Goal: Book appointment/travel/reservation

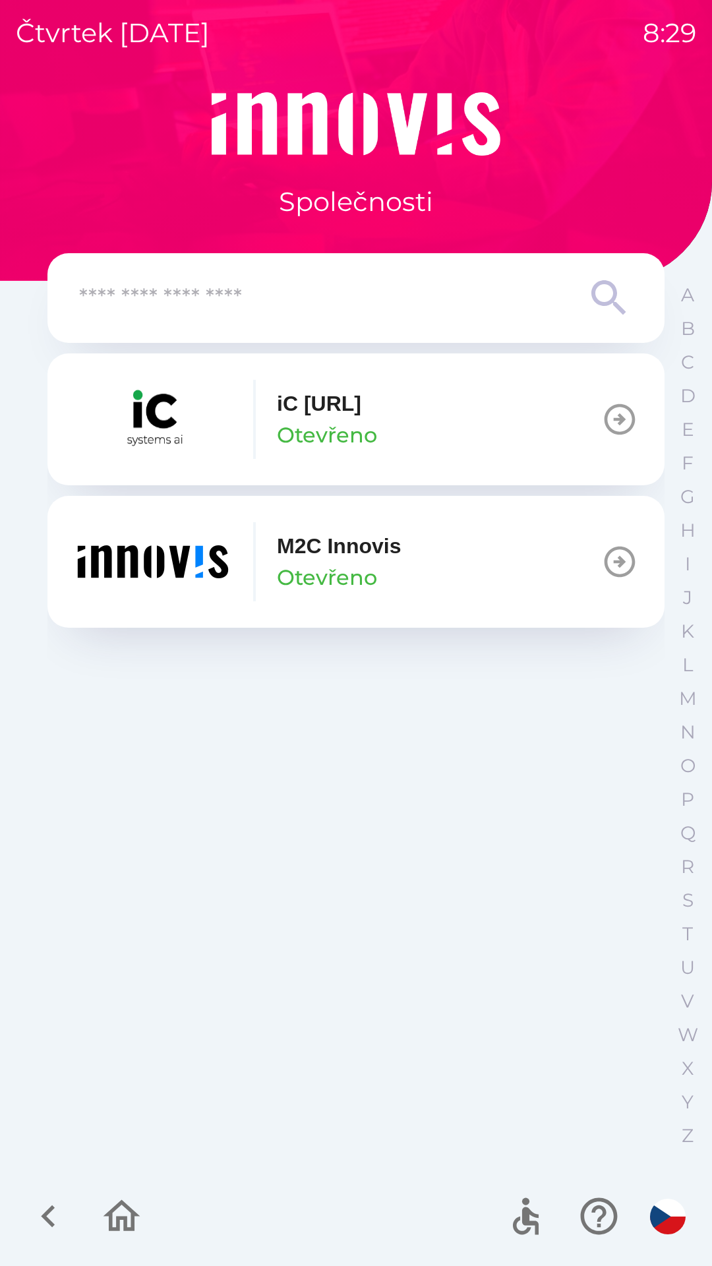
click at [365, 561] on p "M2C Innovis" at bounding box center [339, 546] width 124 height 32
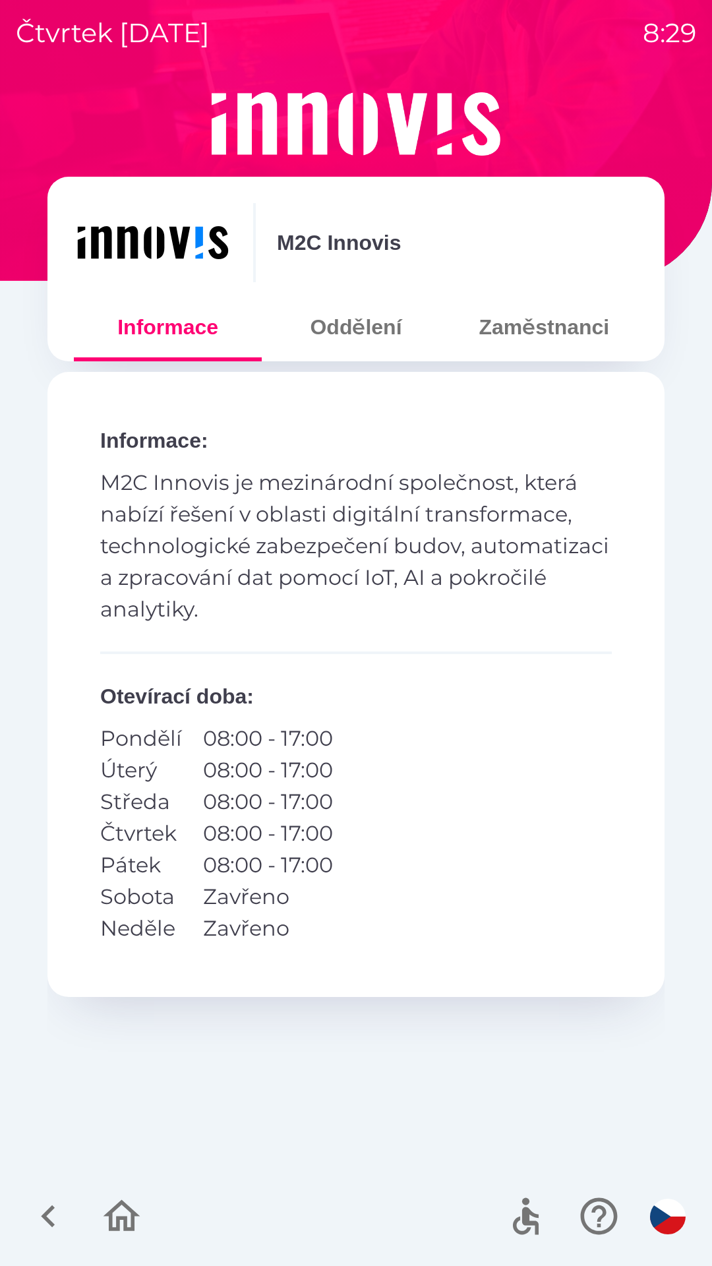
click at [363, 338] on button "Oddělení" at bounding box center [356, 326] width 188 height 47
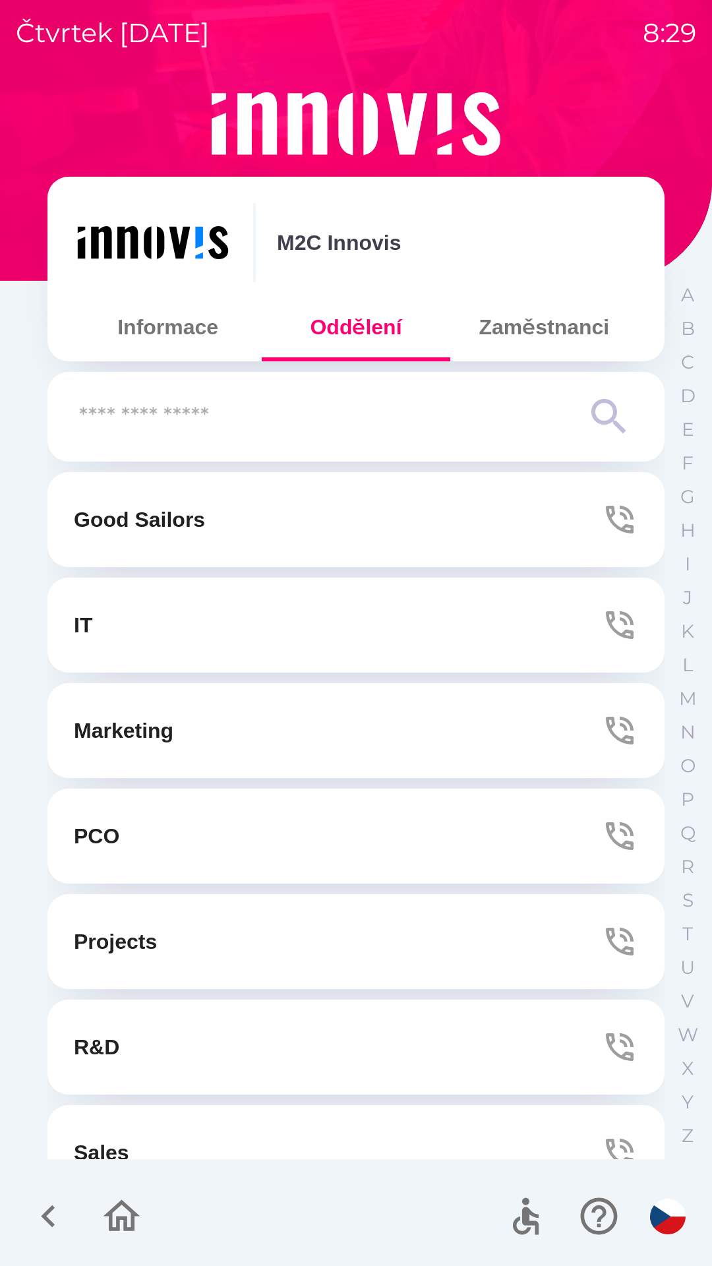
click at [347, 630] on button "IT" at bounding box center [355, 625] width 617 height 95
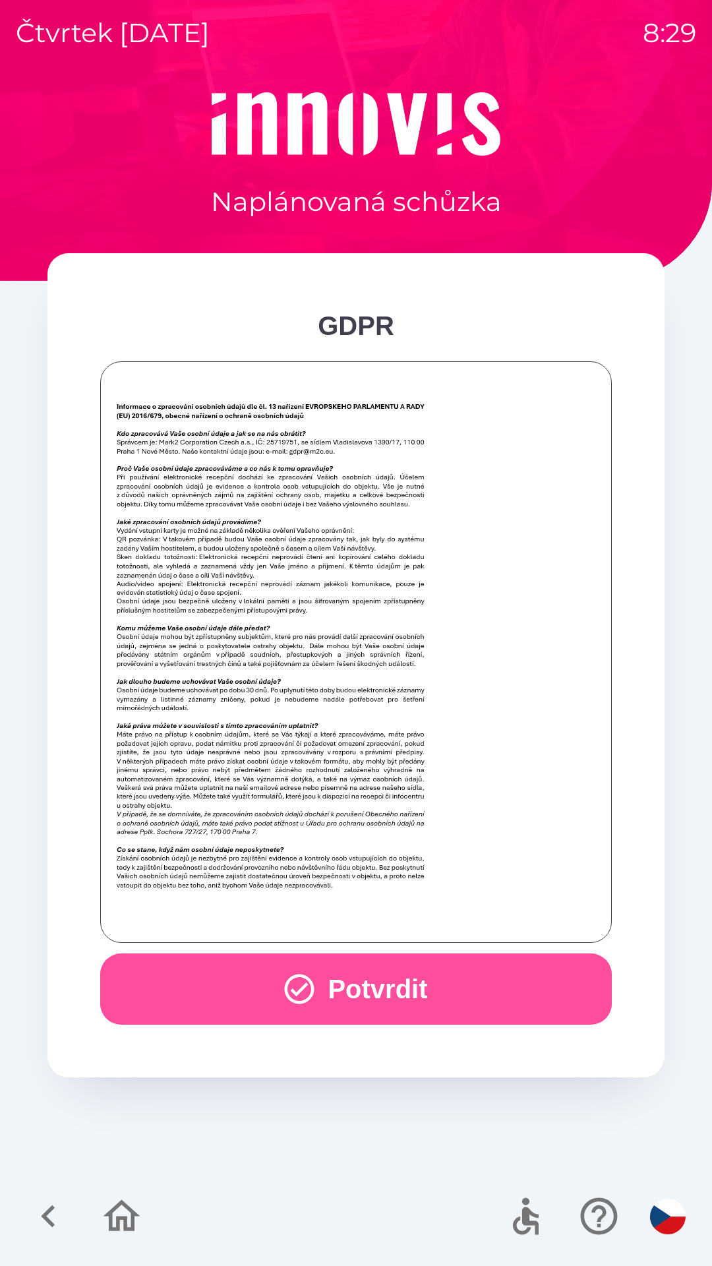
click at [363, 971] on button "Potvrdit" at bounding box center [356, 988] width 512 height 71
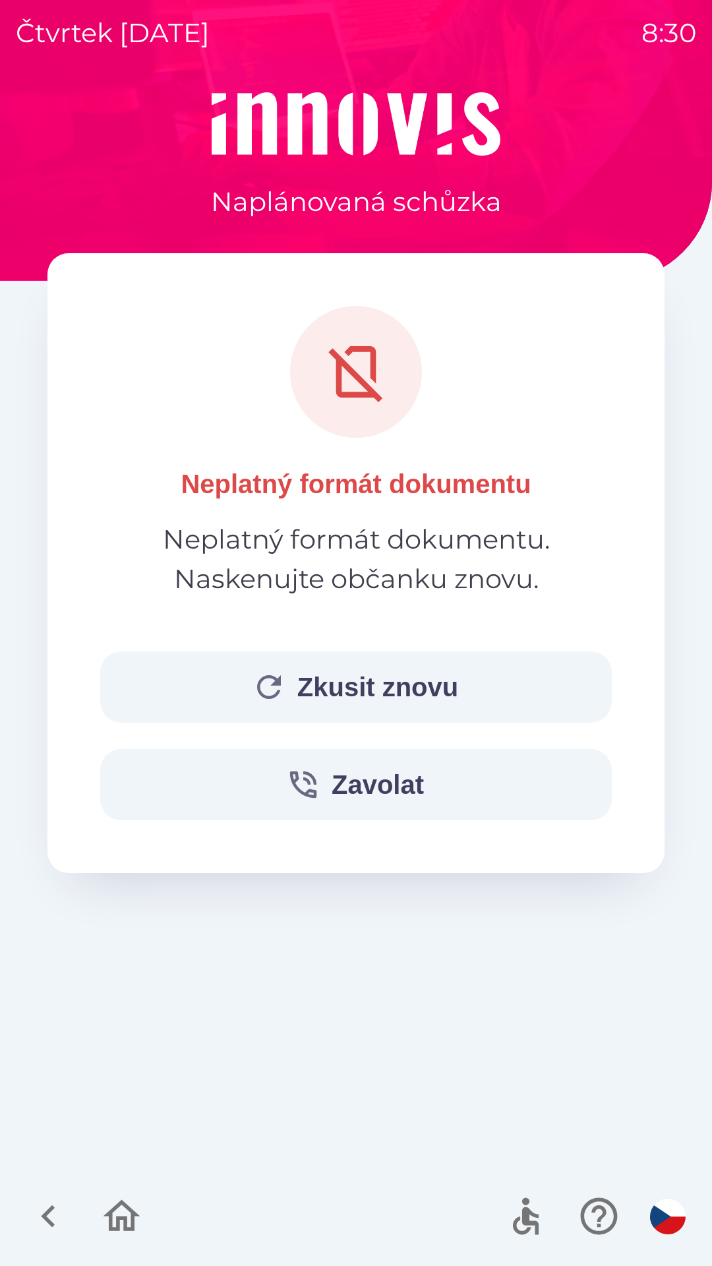
click at [346, 675] on button "Zkusit znovu" at bounding box center [356, 686] width 512 height 71
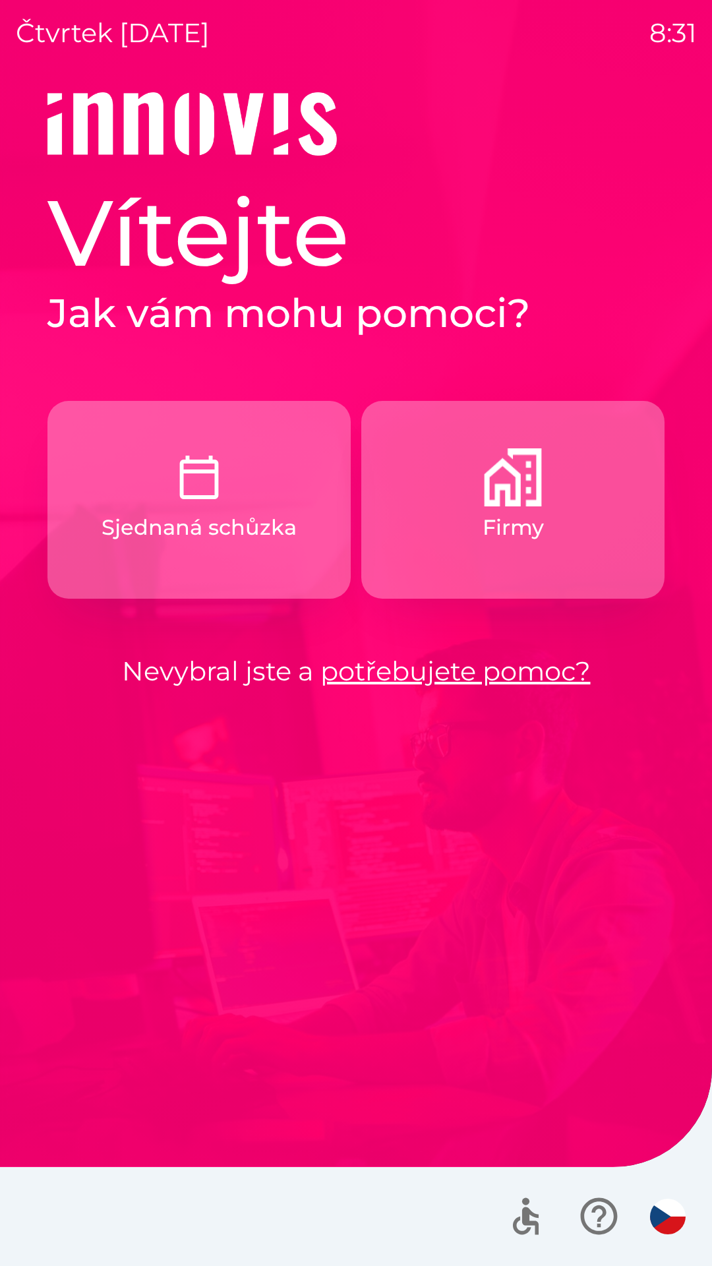
click at [559, 538] on button "Firmy" at bounding box center [512, 500] width 303 height 198
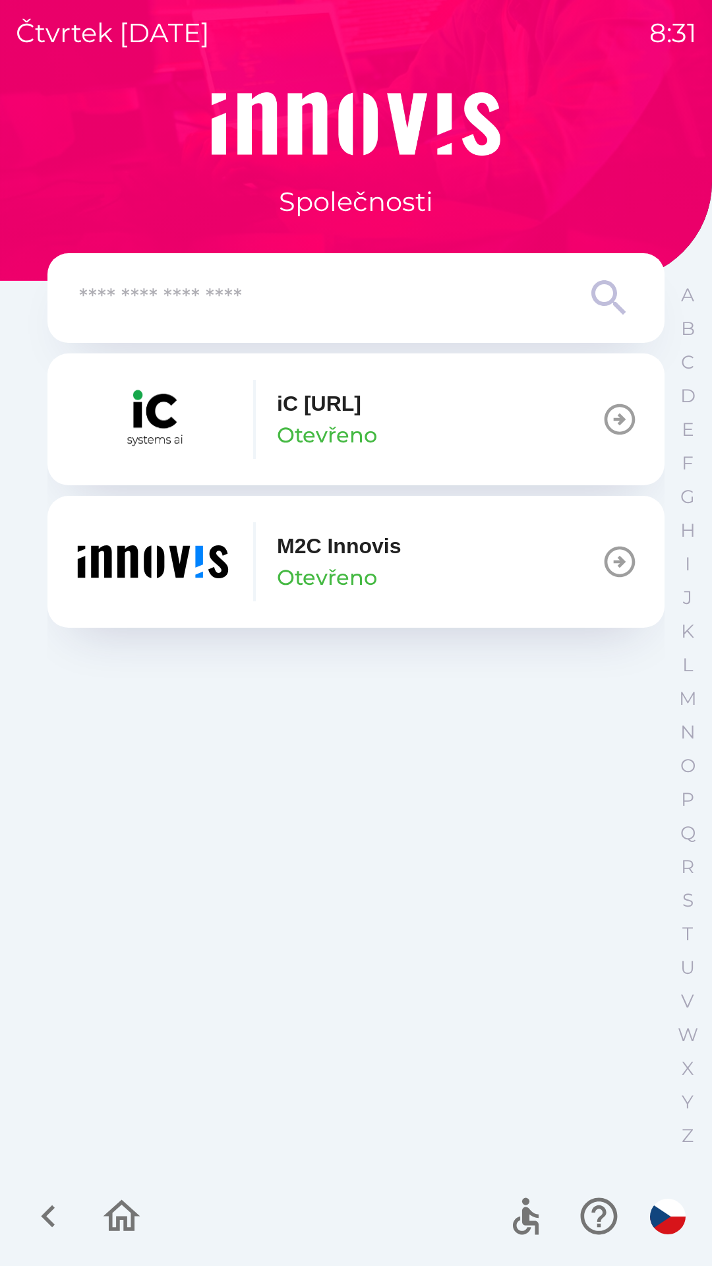
click at [438, 543] on button "M2C Innovis Otevřeno" at bounding box center [355, 562] width 617 height 132
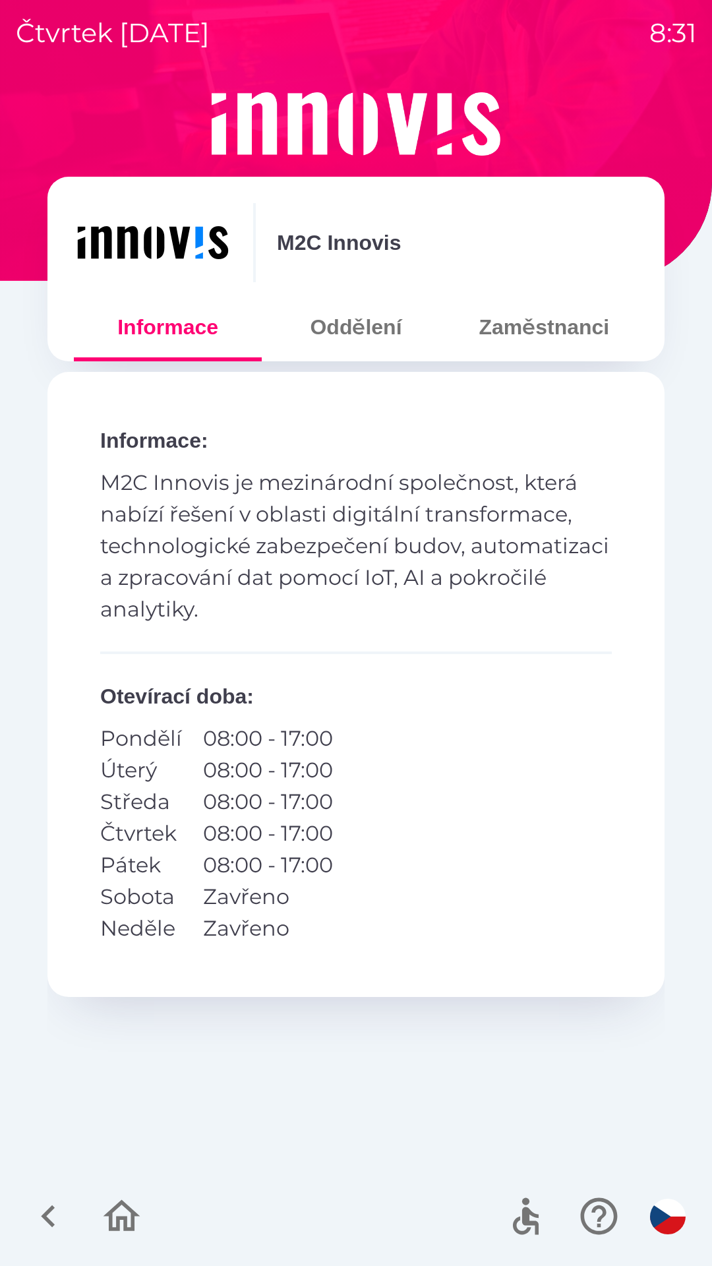
click at [374, 340] on button "Oddělení" at bounding box center [356, 326] width 188 height 47
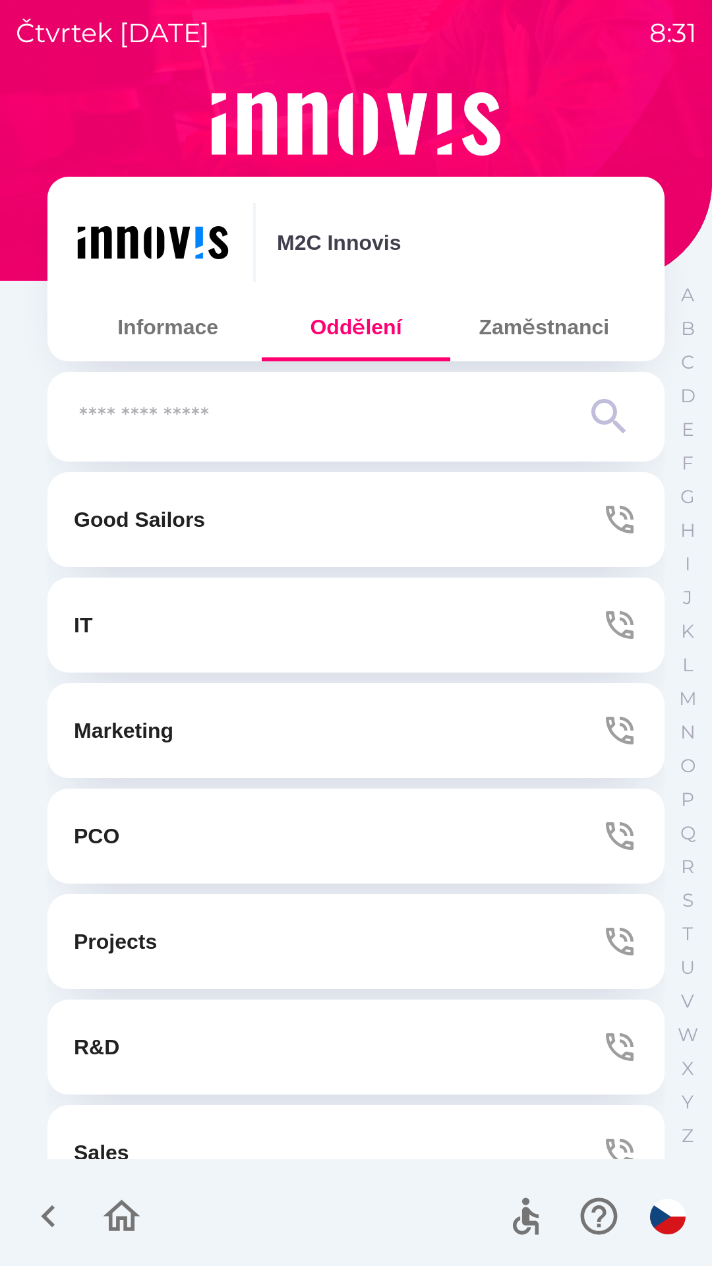
click at [413, 618] on button "IT" at bounding box center [355, 625] width 617 height 95
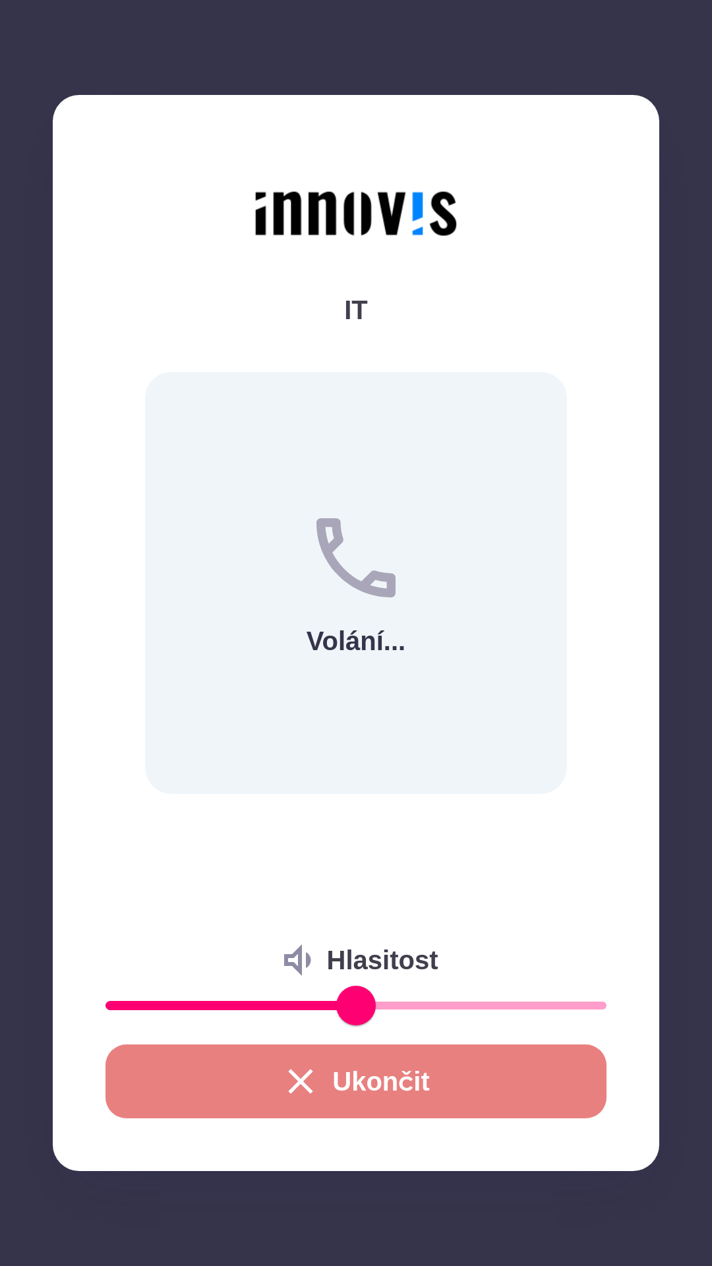
click at [437, 1081] on button "Ukončit" at bounding box center [355, 1081] width 501 height 74
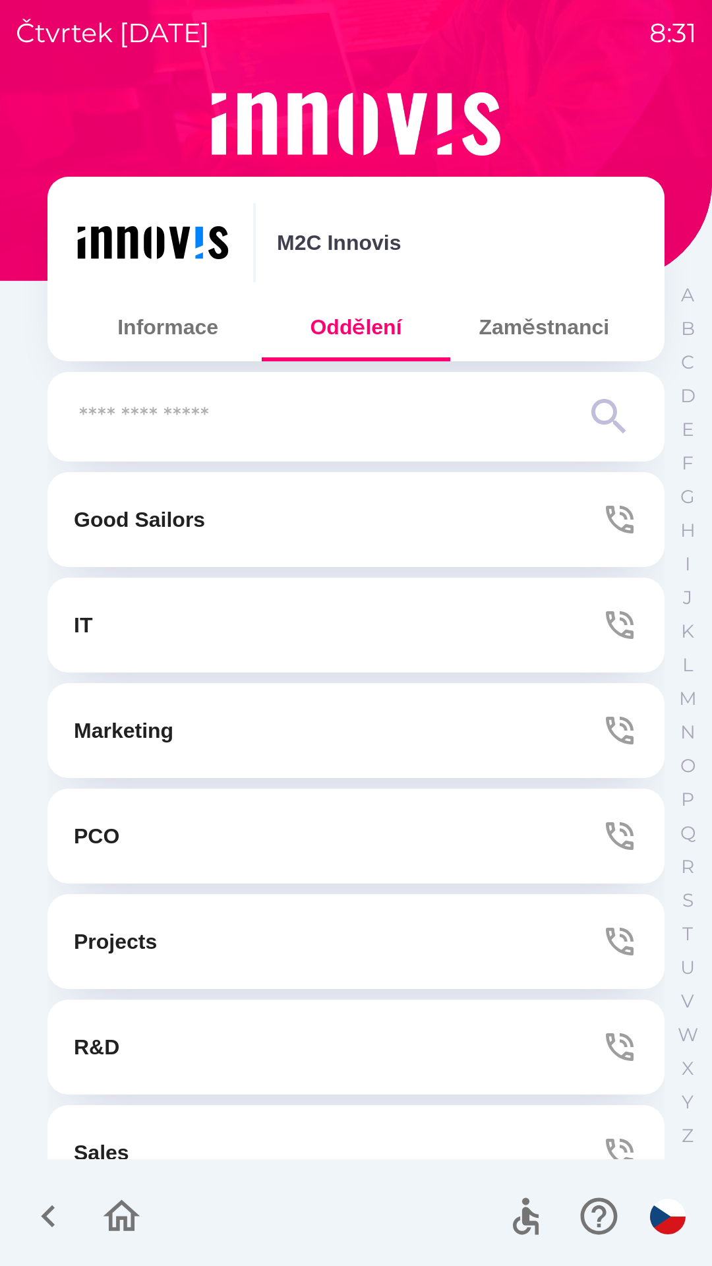
click at [375, 632] on button "IT" at bounding box center [355, 625] width 617 height 95
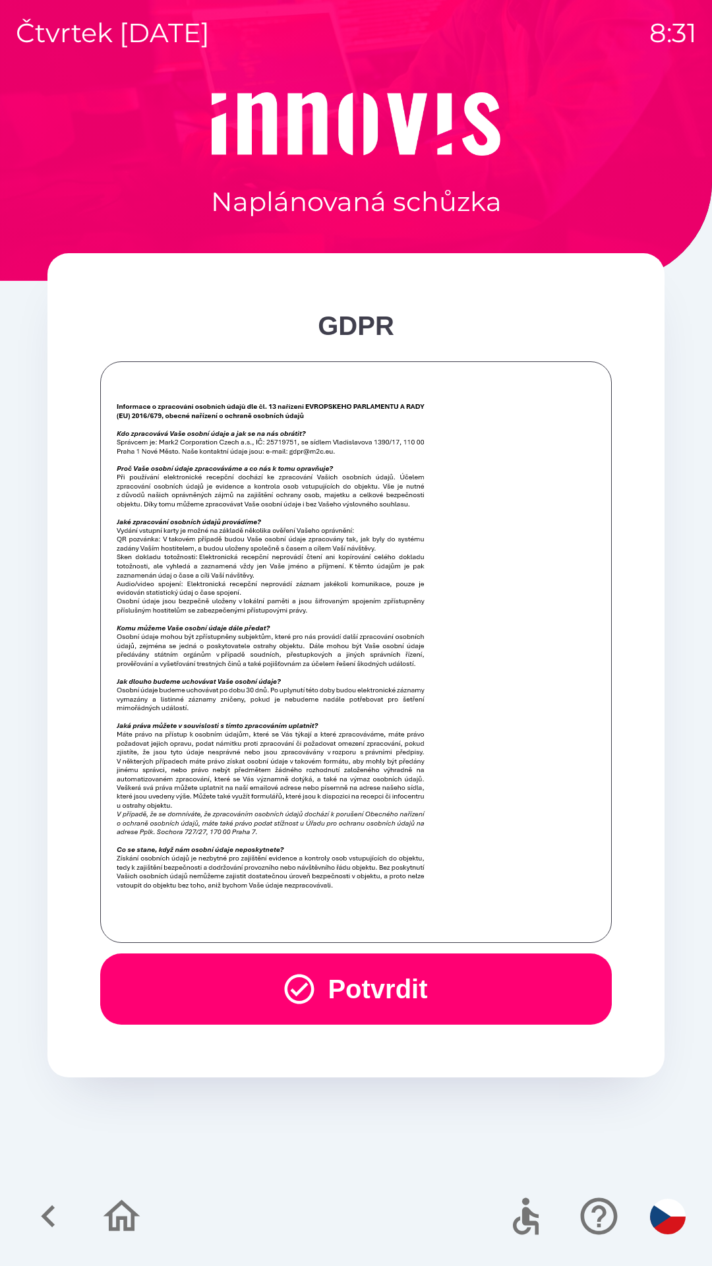
click at [357, 992] on button "Potvrdit" at bounding box center [356, 988] width 512 height 71
